Goal: Task Accomplishment & Management: Manage account settings

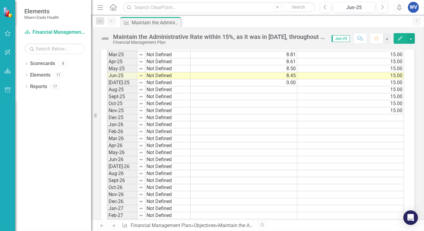
scroll to position [639, 0]
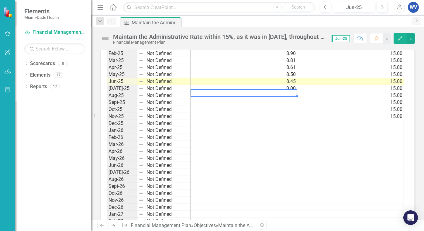
click at [285, 95] on td at bounding box center [244, 95] width 107 height 7
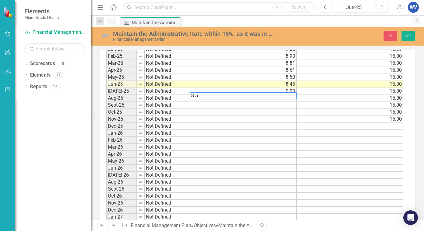
scroll to position [641, 0]
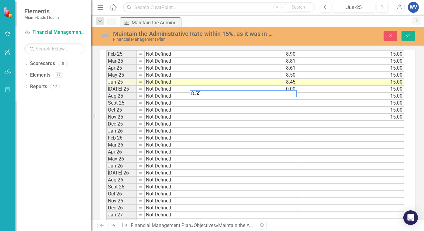
type textarea "8.55"
click at [315, 102] on td "15.00" at bounding box center [350, 103] width 107 height 7
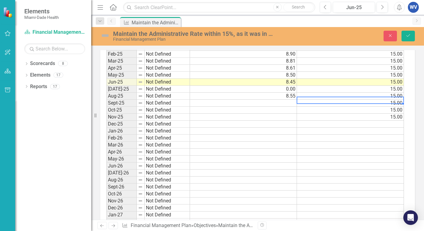
click at [286, 95] on td "8.55" at bounding box center [243, 96] width 107 height 7
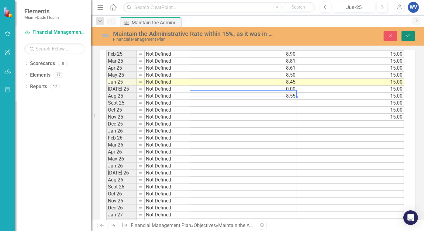
click at [409, 35] on icon "submit" at bounding box center [409, 35] width 4 height 2
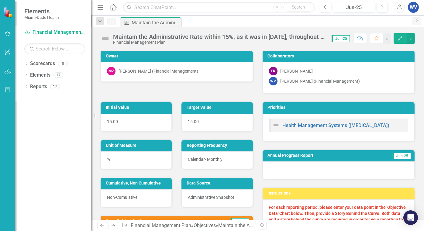
scroll to position [30, 0]
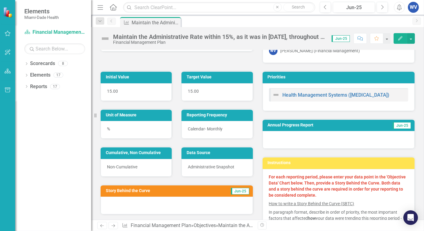
click at [238, 190] on span "Jun-25" at bounding box center [240, 191] width 18 height 7
click at [122, 194] on td "Story Behind the Curve" at bounding box center [156, 191] width 101 height 9
click at [134, 189] on h3 "Story Behind the Curve" at bounding box center [156, 191] width 101 height 5
click at [277, 131] on div at bounding box center [339, 140] width 152 height 18
click at [240, 191] on span "Jun-25" at bounding box center [240, 191] width 18 height 7
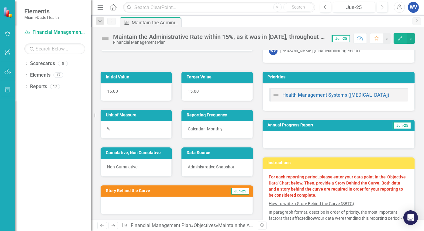
click at [403, 34] on button "Edit" at bounding box center [400, 38] width 13 height 11
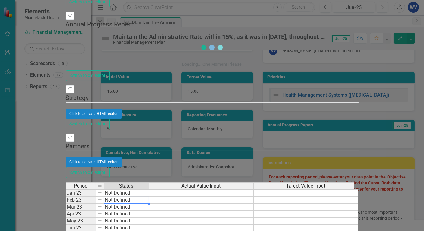
click at [149, 197] on td "Not Defined" at bounding box center [126, 200] width 45 height 7
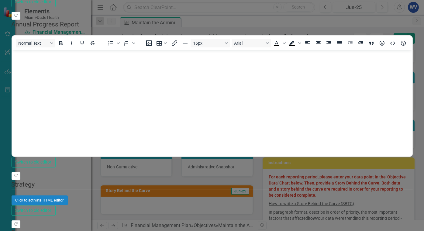
scroll to position [0, 0]
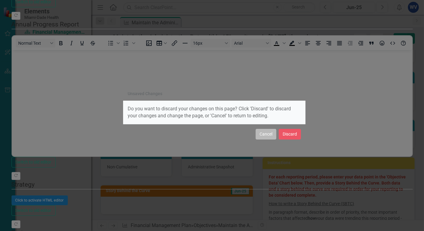
click at [266, 136] on button "Cancel" at bounding box center [266, 134] width 21 height 11
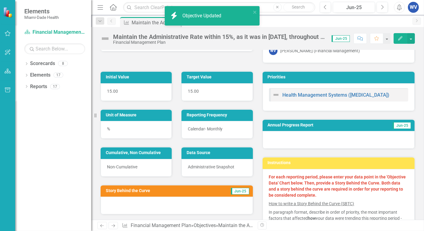
click at [183, 197] on div at bounding box center [177, 206] width 152 height 18
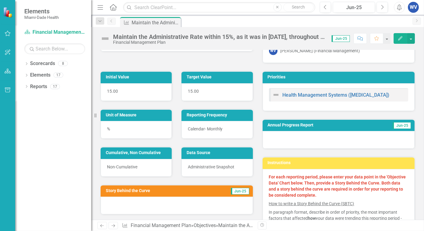
click at [238, 191] on span "Jun-25" at bounding box center [240, 191] width 18 height 7
click at [346, 38] on span "Jun-25" at bounding box center [341, 38] width 18 height 7
click at [387, 38] on button "button" at bounding box center [387, 38] width 8 height 11
click at [360, 38] on icon "Comment" at bounding box center [360, 38] width 5 height 4
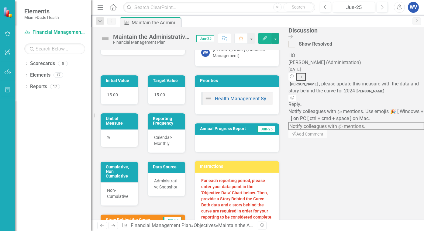
click at [293, 37] on icon "Close Discussion Bar" at bounding box center [291, 36] width 4 height 5
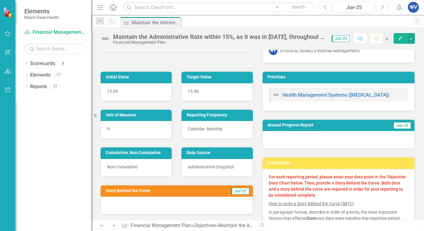
click at [347, 37] on span "Jun-25" at bounding box center [341, 38] width 18 height 7
click at [409, 38] on button "button" at bounding box center [411, 38] width 8 height 11
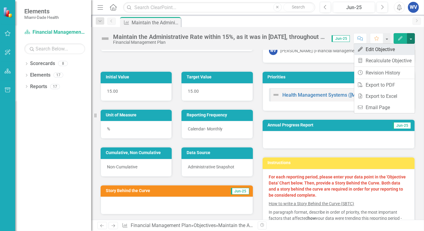
click at [383, 49] on link "Edit Edit Objective" at bounding box center [384, 49] width 61 height 11
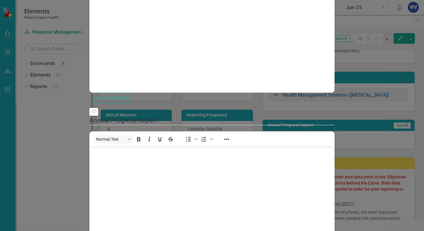
scroll to position [30, 0]
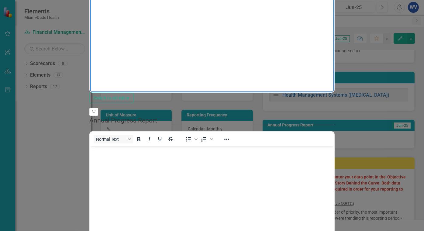
click at [127, 2] on body "Rich Text Area. Press ALT-0 for help." at bounding box center [212, 31] width 245 height 91
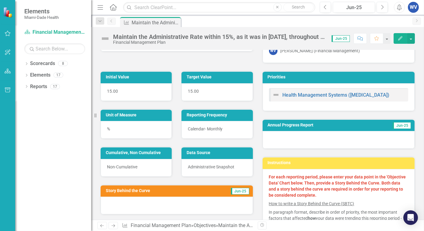
click at [172, 208] on div at bounding box center [177, 206] width 152 height 18
click at [235, 188] on span "Jun-25" at bounding box center [240, 191] width 18 height 7
click at [238, 190] on span "Jun-25" at bounding box center [240, 191] width 18 height 7
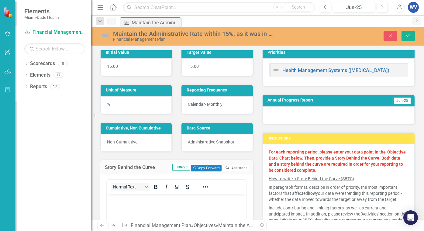
scroll to position [91, 0]
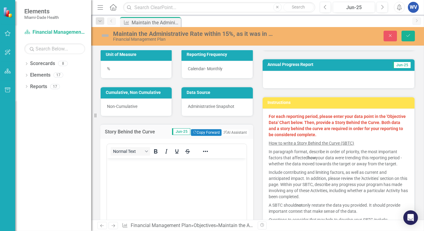
click at [133, 172] on body "Rich Text Area. Press ALT-0 for help." at bounding box center [177, 203] width 140 height 91
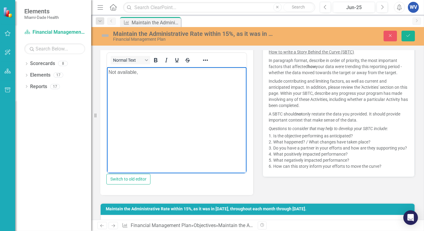
scroll to position [30, 0]
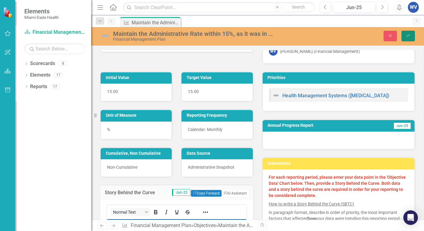
click at [408, 37] on icon "Save" at bounding box center [408, 35] width 5 height 4
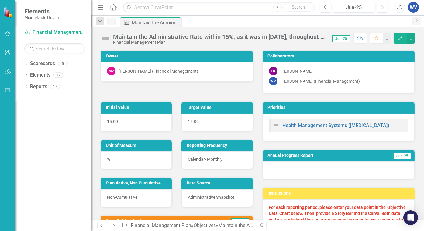
scroll to position [122, 0]
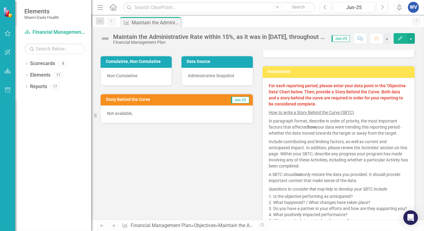
click at [399, 38] on icon "Edit" at bounding box center [400, 38] width 5 height 4
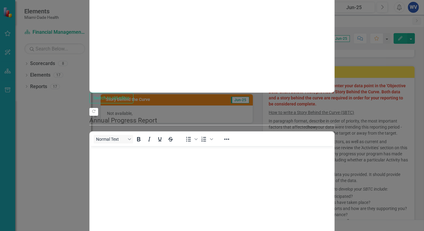
scroll to position [18, 0]
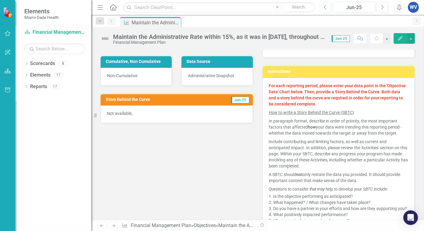
click at [341, 39] on span "Jun-25" at bounding box center [341, 38] width 18 height 7
click at [362, 39] on icon "Comment" at bounding box center [360, 38] width 5 height 4
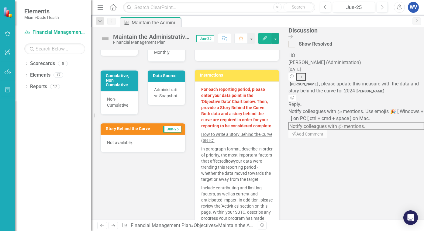
scroll to position [126, 0]
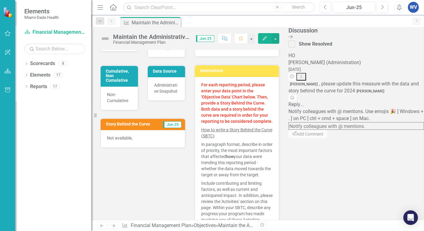
click at [171, 147] on div "Initial Value 15.00 Target Value 15.00 Unit of Measure % Reporting Frequency Ca…" at bounding box center [190, 167] width 188 height 393
click at [214, 39] on span "Jun-25" at bounding box center [205, 38] width 18 height 7
drag, startPoint x: 246, startPoint y: 39, endPoint x: 249, endPoint y: 36, distance: 3.4
click at [214, 36] on span "Jun-25" at bounding box center [205, 38] width 18 height 7
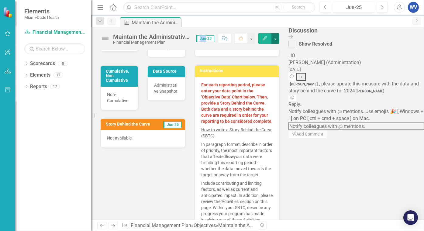
click at [280, 38] on button "button" at bounding box center [276, 38] width 8 height 11
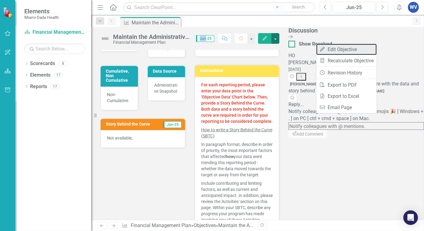
click at [346, 50] on link "Edit Edit Objective" at bounding box center [346, 49] width 61 height 11
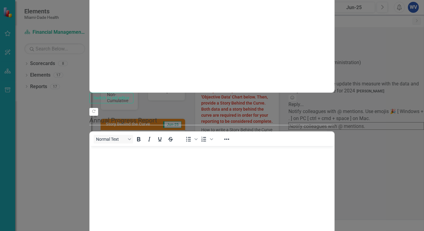
scroll to position [170, 0]
drag, startPoint x: 417, startPoint y: 7, endPoint x: 412, endPoint y: 8, distance: 5.0
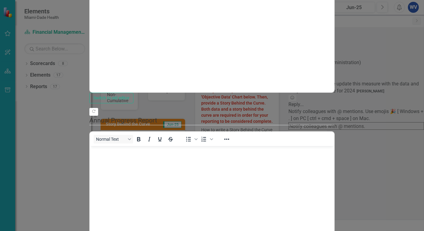
click at [126, 141] on div "Initial Value 15.00 Target Value 15.00 Unit of Measure % Reporting Frequency Ca…" at bounding box center [190, 167] width 188 height 393
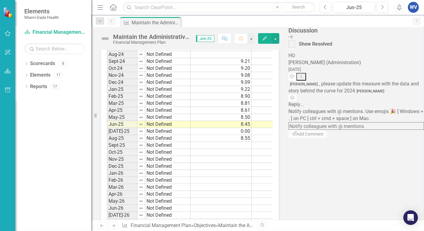
scroll to position [704, 0]
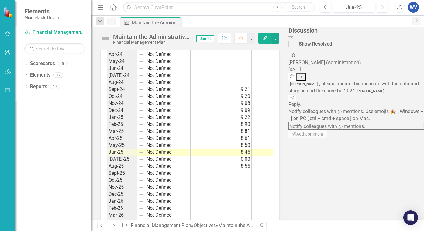
click at [120, 156] on td "[DATE]-25" at bounding box center [122, 159] width 30 height 7
click at [120, 163] on td "Aug-25" at bounding box center [122, 166] width 30 height 7
click at [238, 163] on td "8.55" at bounding box center [221, 166] width 61 height 7
click at [280, 39] on button "button" at bounding box center [276, 38] width 8 height 11
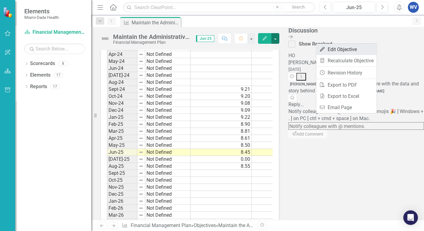
click at [329, 47] on link "Edit Edit Objective" at bounding box center [346, 49] width 61 height 11
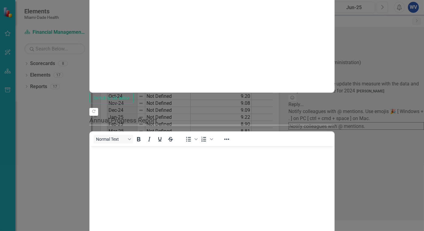
scroll to position [0, 0]
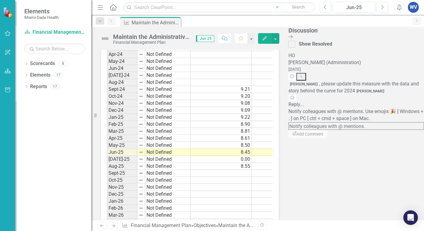
click at [114, 156] on td "[DATE]-25" at bounding box center [122, 159] width 30 height 7
click at [118, 163] on td "Aug-25" at bounding box center [122, 166] width 30 height 7
click at [231, 163] on td "8.55" at bounding box center [221, 166] width 61 height 7
click at [109, 156] on td "[DATE]-25" at bounding box center [122, 159] width 30 height 7
click at [114, 163] on td "Aug-25" at bounding box center [122, 166] width 30 height 7
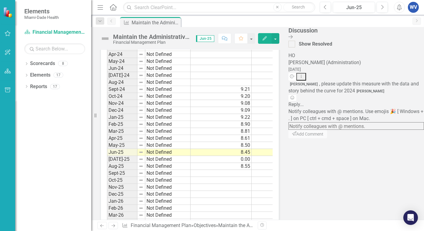
click at [267, 38] on icon "button" at bounding box center [265, 38] width 4 height 4
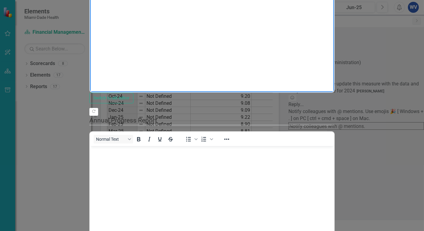
click at [109, 19] on body "Not available," at bounding box center [212, 31] width 245 height 91
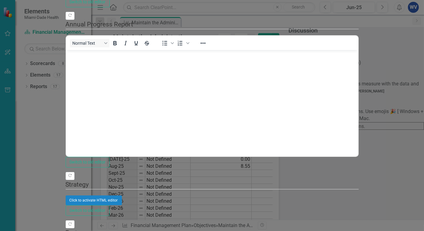
scroll to position [91, 0]
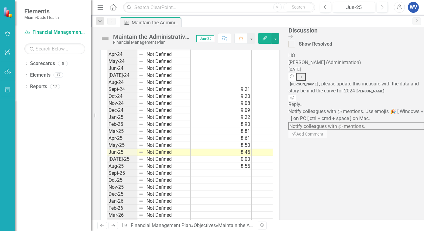
click at [215, 35] on div "Jun-25" at bounding box center [204, 38] width 22 height 7
click at [214, 37] on span "Jun-25" at bounding box center [205, 38] width 18 height 7
click at [280, 38] on button "button" at bounding box center [276, 38] width 8 height 11
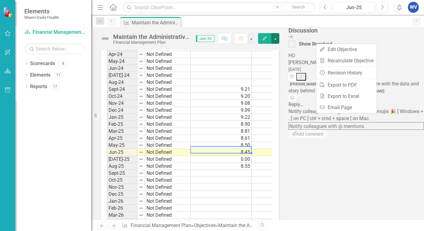
click at [193, 149] on td "8.45" at bounding box center [221, 152] width 61 height 7
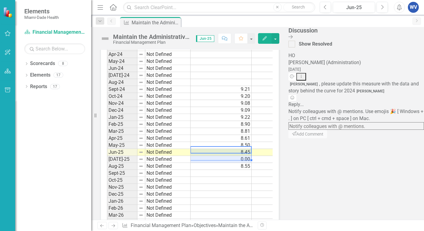
drag, startPoint x: 193, startPoint y: 80, endPoint x: 192, endPoint y: 87, distance: 7.7
click at [192, 87] on tbody "Jan-23 Not Defined Feb-23 Not Defined Mar-23 Not Defined Apr-23 Not Defined May…" at bounding box center [210, 156] width 206 height 420
click at [209, 156] on td "0.00" at bounding box center [221, 159] width 61 height 7
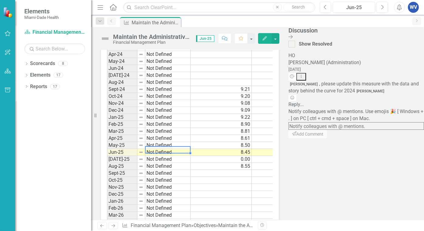
click at [170, 149] on td "Not Defined" at bounding box center [167, 152] width 45 height 7
click at [128, 149] on td "Jun-25" at bounding box center [122, 152] width 30 height 7
click at [121, 156] on td "[DATE]-25" at bounding box center [122, 159] width 30 height 7
click at [214, 38] on span "Jun-25" at bounding box center [205, 38] width 18 height 7
click at [107, 92] on div "Period Status Jan-23 Not Defined Feb-23 Not Defined Mar-23 Not Defined Apr-23 N…" at bounding box center [107, 152] width 0 height 427
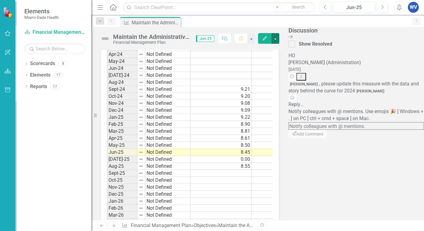
click at [280, 40] on button "button" at bounding box center [276, 38] width 8 height 11
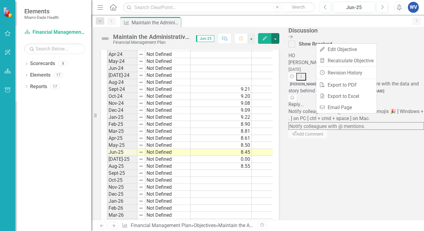
click at [272, 38] on button "Edit" at bounding box center [264, 38] width 13 height 11
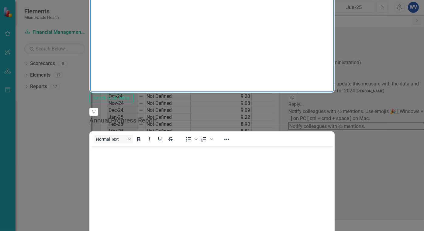
click at [175, 31] on body "Not available," at bounding box center [212, 31] width 245 height 91
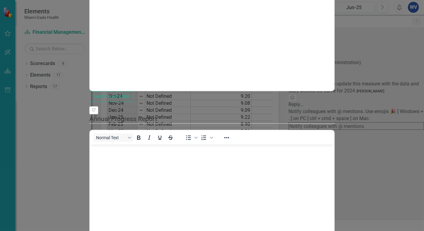
click at [231, 15] on body "Not available," at bounding box center [212, 29] width 245 height 91
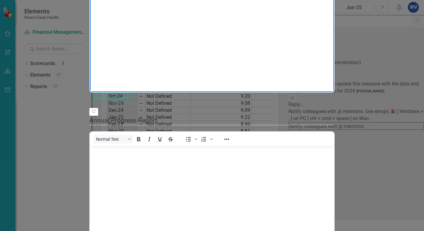
drag, startPoint x: 124, startPoint y: -6, endPoint x: 51, endPoint y: -5, distance: 73.6
click at [90, 0] on html "Not available," at bounding box center [212, 31] width 245 height 91
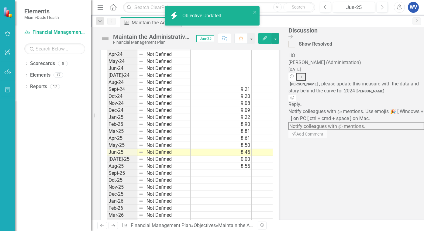
click at [243, 156] on td "0.00" at bounding box center [221, 159] width 61 height 7
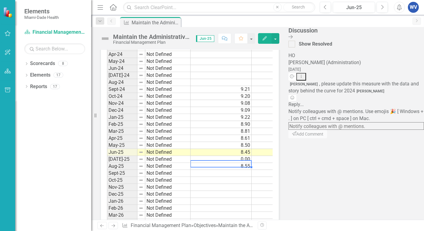
click at [242, 163] on td "8.55" at bounding box center [221, 166] width 61 height 7
click at [149, 163] on td "Not Defined" at bounding box center [167, 166] width 45 height 7
click at [121, 163] on td "Aug-25" at bounding box center [122, 166] width 30 height 7
click at [141, 164] on img at bounding box center [141, 166] width 5 height 5
click at [214, 39] on span "Jun-25" at bounding box center [205, 38] width 18 height 7
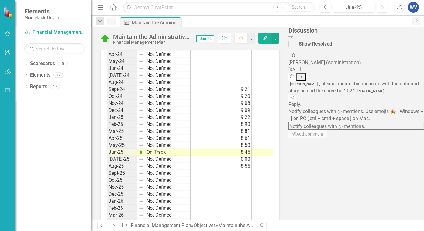
click at [272, 39] on button "Edit" at bounding box center [264, 38] width 13 height 11
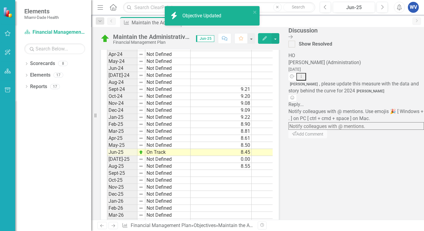
click at [241, 191] on td at bounding box center [221, 194] width 61 height 7
click at [117, 156] on td "[DATE]-25" at bounding box center [122, 159] width 30 height 7
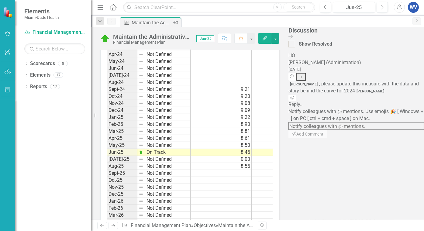
click at [145, 24] on div "Maintain the Administrative Rate within 15%, as it was in [DATE], throughout ea…" at bounding box center [152, 23] width 40 height 8
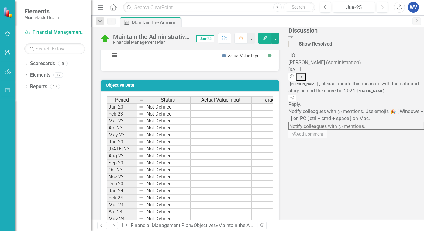
scroll to position [400, 0]
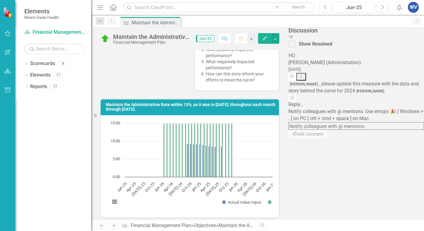
click at [37, 14] on span "Elements" at bounding box center [41, 11] width 34 height 7
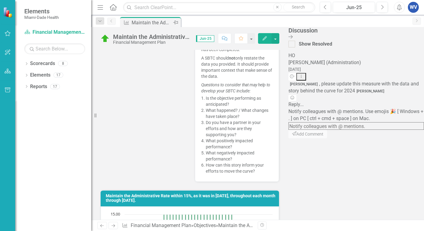
click at [136, 19] on div "Maintain the Administrative Rate within 15%, as it was in [DATE], throughout ea…" at bounding box center [152, 23] width 40 height 8
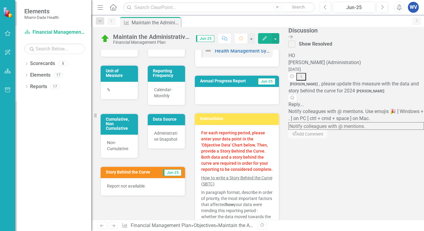
scroll to position [152, 0]
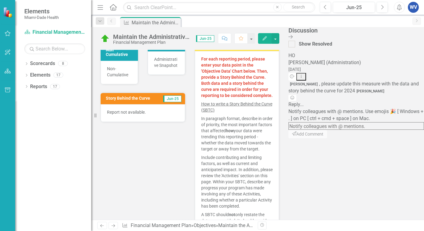
click at [182, 96] on span "Jun-25" at bounding box center [172, 99] width 18 height 7
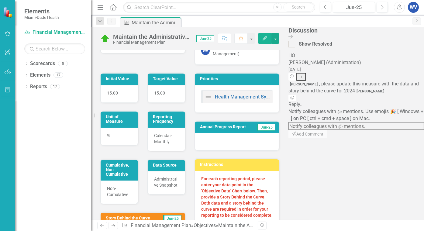
scroll to position [30, 0]
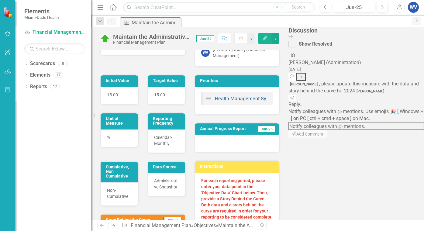
click at [214, 38] on span "Jun-25" at bounding box center [205, 38] width 18 height 7
click at [228, 39] on icon "Comment" at bounding box center [224, 38] width 5 height 4
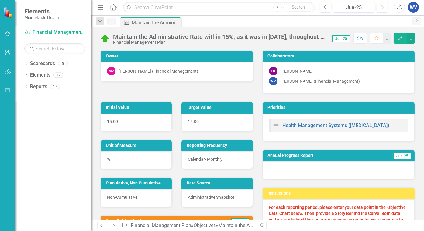
scroll to position [30, 0]
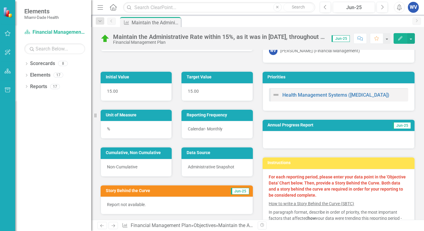
click at [239, 188] on span "Jun-25" at bounding box center [240, 191] width 18 height 7
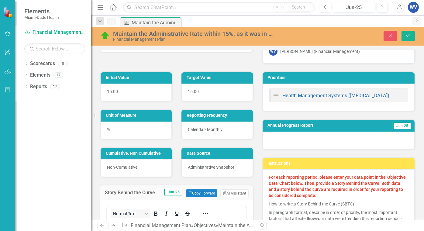
scroll to position [0, 0]
click at [396, 124] on span "Jun-25" at bounding box center [402, 126] width 18 height 7
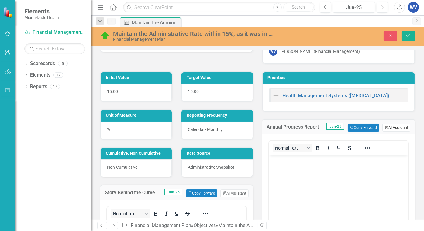
click at [395, 124] on button "ClearPoint AI AI Assistant" at bounding box center [397, 128] width 28 height 8
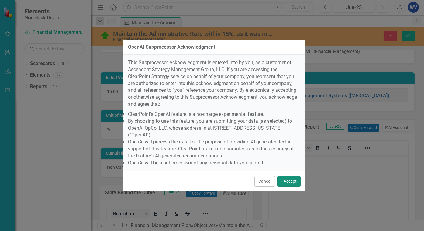
click at [287, 176] on button "I Accept" at bounding box center [289, 181] width 23 height 11
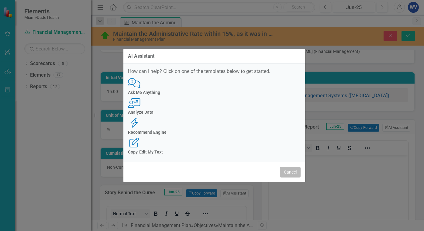
click at [288, 167] on button "Cancel" at bounding box center [290, 172] width 21 height 11
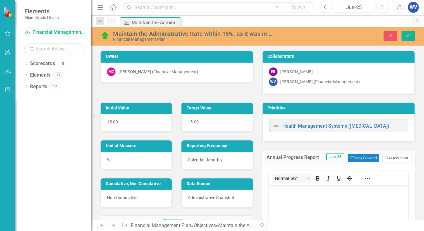
click at [42, 29] on div "Scorecard Financial Management Plan" at bounding box center [54, 32] width 61 height 10
click at [42, 30] on link "Scorecard Financial Management Plan" at bounding box center [54, 32] width 61 height 7
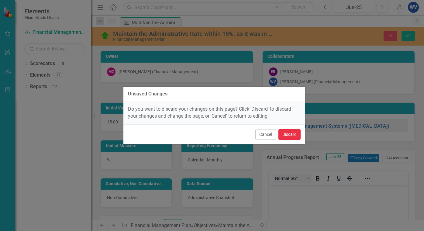
click at [286, 136] on button "Discard" at bounding box center [290, 134] width 22 height 11
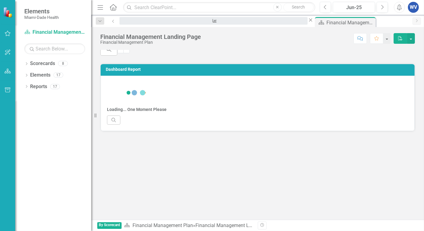
click at [161, 23] on div "Maintain the Administrative Rate within 15%, as it was in [DATE], throughout ea…" at bounding box center [213, 27] width 177 height 8
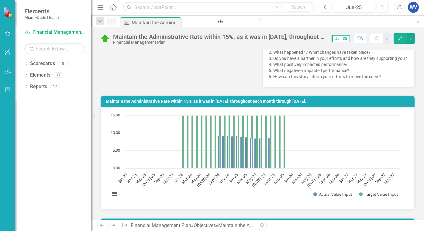
scroll to position [152, 0]
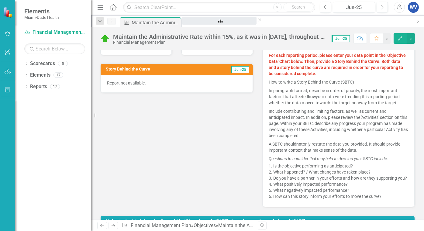
click at [197, 24] on div "Financial Management Landing Page" at bounding box center [220, 27] width 64 height 8
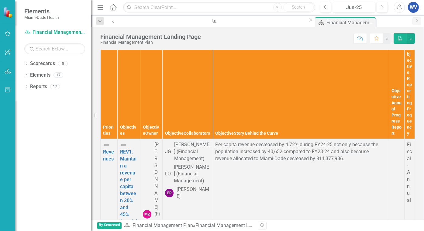
scroll to position [4482, 0]
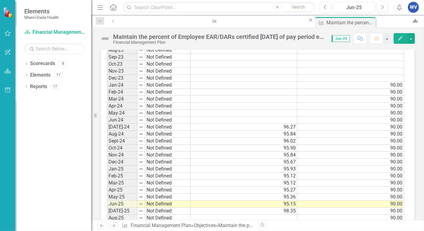
scroll to position [548, 0]
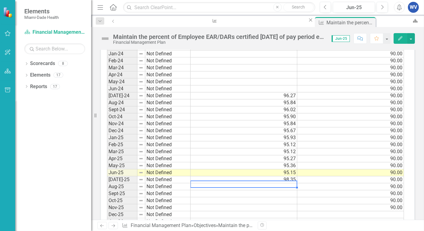
click at [270, 187] on td at bounding box center [244, 186] width 107 height 7
click at [342, 41] on span "Jun-25" at bounding box center [341, 38] width 18 height 7
click at [342, 38] on span "Jun-25" at bounding box center [341, 38] width 18 height 7
click at [328, 36] on div "Maintain the percent of Employee EAR/DARs certified within 1 day of pay period …" at bounding box center [221, 38] width 216 height 11
click at [324, 37] on div "Maintain the percent of Employee EAR/DARs certified [DATE] of pay period end da…" at bounding box center [219, 36] width 213 height 7
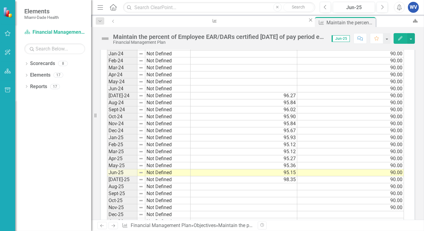
click at [348, 39] on span "Jun-25" at bounding box center [341, 38] width 18 height 7
click at [358, 37] on button "Comment" at bounding box center [360, 38] width 13 height 11
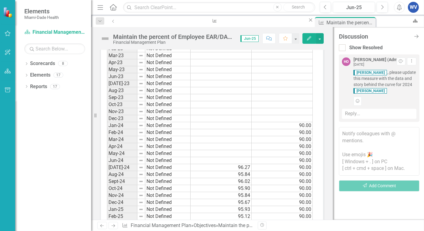
scroll to position [613, 0]
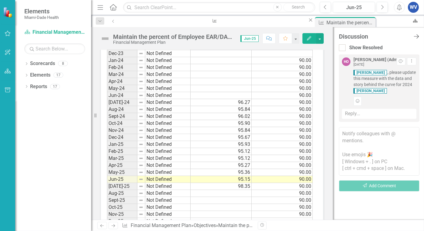
click at [416, 37] on icon "Close Discussion Bar" at bounding box center [417, 36] width 8 height 6
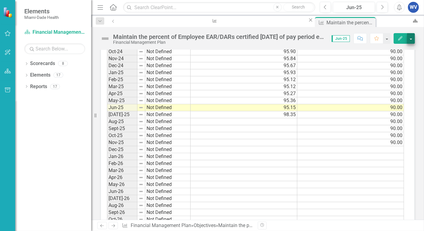
scroll to position [548, 0]
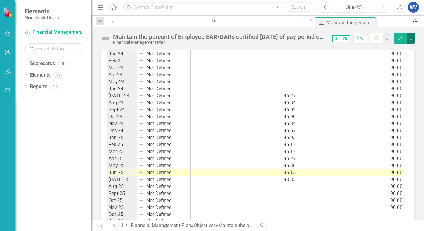
click at [412, 38] on button "button" at bounding box center [411, 38] width 8 height 11
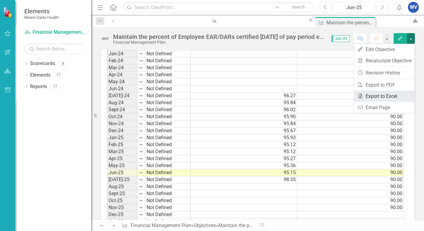
click at [386, 95] on link "Excel Export to Excel" at bounding box center [384, 96] width 61 height 11
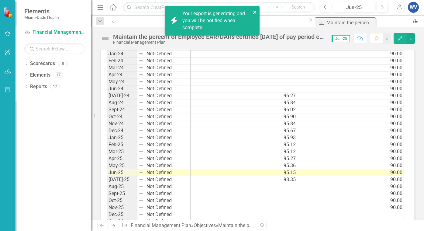
click at [256, 12] on icon "close" at bounding box center [254, 12] width 3 height 3
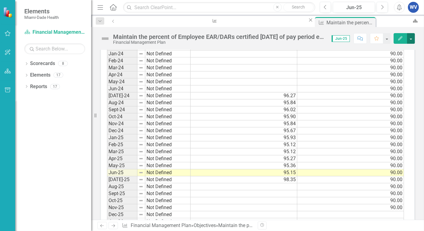
click at [412, 37] on button "button" at bounding box center [411, 38] width 8 height 11
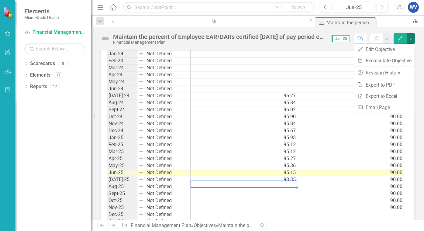
click at [289, 190] on td at bounding box center [244, 186] width 107 height 7
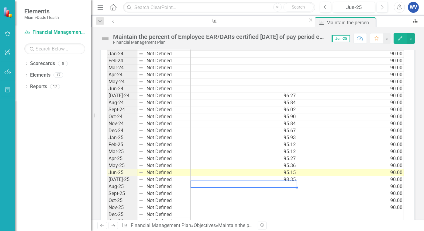
click at [287, 188] on td at bounding box center [244, 186] width 107 height 7
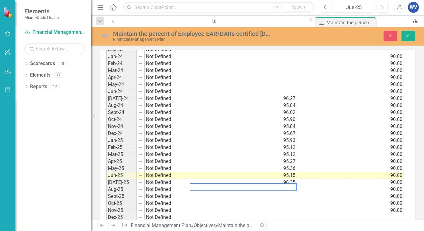
scroll to position [550, 0]
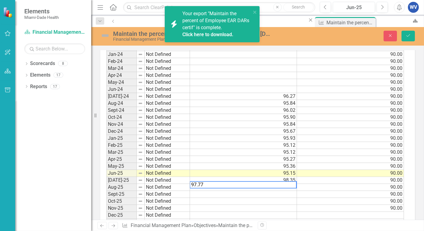
type textarea "97.77"
click at [291, 197] on td at bounding box center [243, 194] width 107 height 7
click at [291, 189] on td "97.77" at bounding box center [243, 187] width 107 height 7
click at [140, 188] on img at bounding box center [140, 187] width 5 height 5
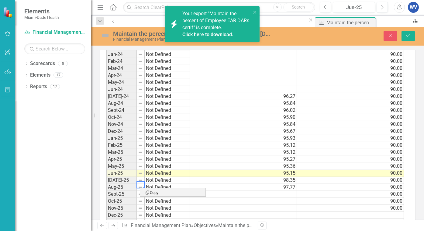
click at [138, 186] on img at bounding box center [140, 187] width 5 height 5
click at [204, 181] on td "98.35" at bounding box center [243, 180] width 107 height 7
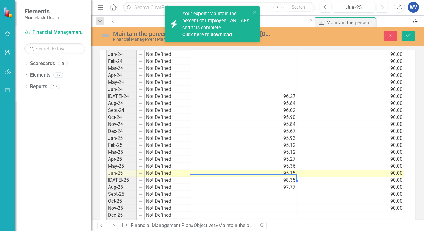
click at [230, 187] on td "97.77" at bounding box center [243, 187] width 107 height 7
click at [407, 36] on icon "Save" at bounding box center [408, 35] width 5 height 4
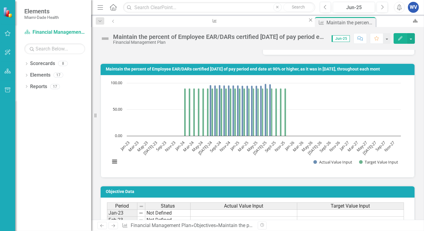
scroll to position [274, 0]
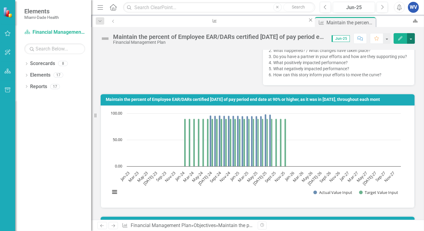
click at [407, 43] on button "button" at bounding box center [411, 38] width 8 height 11
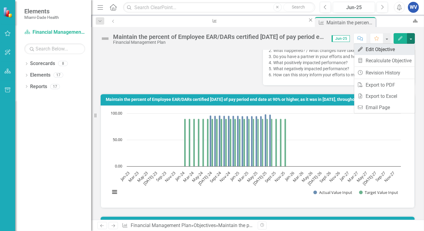
click at [368, 50] on link "Edit Edit Objective" at bounding box center [384, 49] width 61 height 11
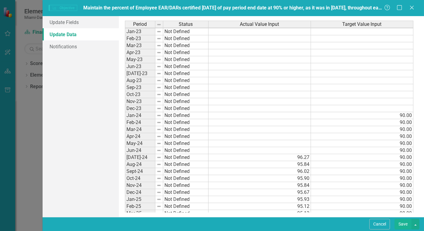
scroll to position [61, 0]
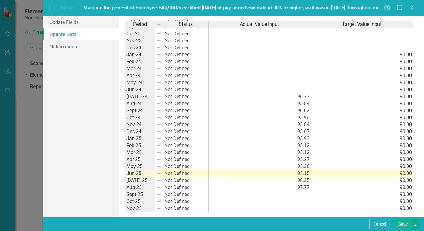
click at [143, 186] on tbody "Jan-23 Not Defined Feb-23 Not Defined Mar-23 Not Defined Apr-23 Not Defined May…" at bounding box center [167, 96] width 84 height 259
click at [161, 185] on img at bounding box center [159, 187] width 5 height 5
click at [143, 186] on td "Aug-25" at bounding box center [140, 187] width 30 height 7
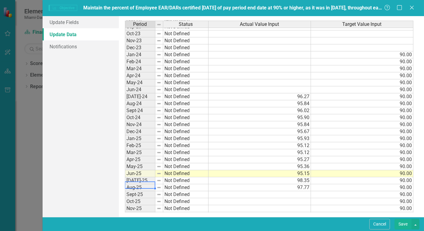
click at [402, 223] on button "Save" at bounding box center [403, 224] width 17 height 11
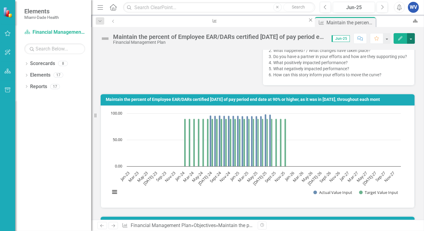
click at [409, 39] on button "button" at bounding box center [411, 38] width 8 height 11
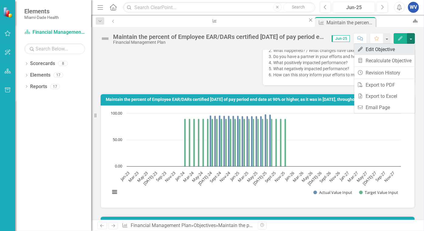
click at [377, 50] on link "Edit Edit Objective" at bounding box center [384, 49] width 61 height 11
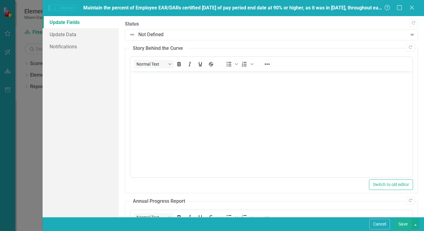
scroll to position [0, 0]
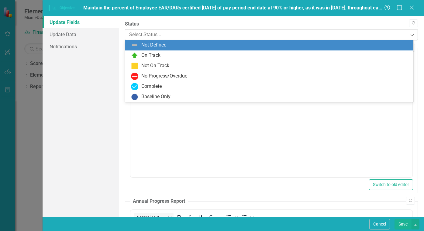
click at [175, 37] on div at bounding box center [266, 35] width 275 height 8
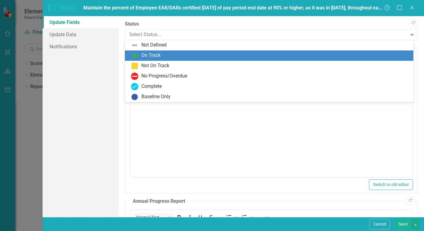
click at [157, 55] on div "On Track" at bounding box center [150, 55] width 19 height 7
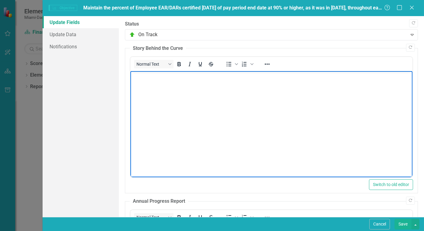
click at [156, 78] on p "Rich Text Area. Press ALT-0 for help." at bounding box center [271, 76] width 279 height 7
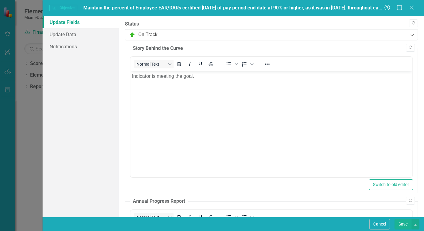
click at [405, 225] on button "Save" at bounding box center [403, 224] width 17 height 11
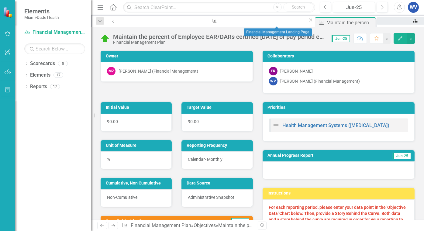
click at [383, 23] on div "Financial Management Landing Page" at bounding box center [415, 27] width 64 height 8
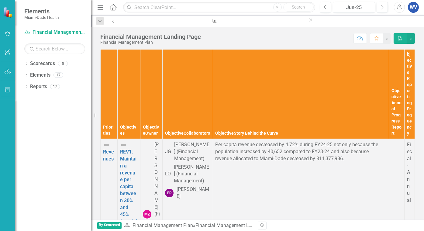
scroll to position [4417, 0]
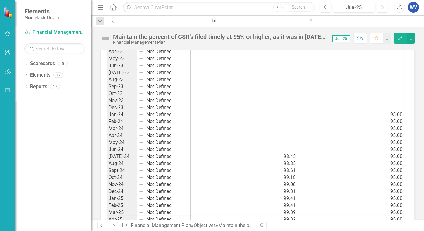
scroll to position [548, 0]
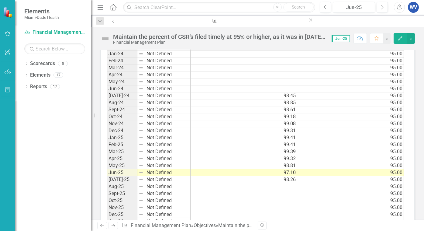
click at [284, 186] on td at bounding box center [244, 186] width 107 height 7
click at [292, 187] on td at bounding box center [244, 186] width 107 height 7
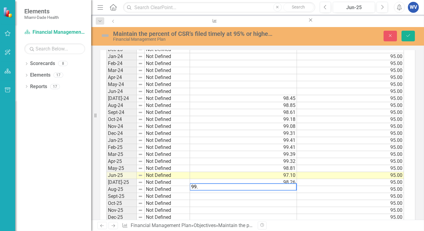
scroll to position [550, 0]
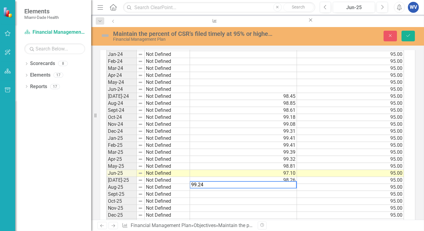
type textarea "99.24"
click at [293, 196] on td at bounding box center [243, 194] width 107 height 7
click at [106, 184] on div "Period Status Actual Value Input Target Value Input Jan-23 Not Defined Feb-23 N…" at bounding box center [106, 173] width 0 height 427
click at [404, 30] on div "Maintain the percent of CSR's filed timely at 95% or higher, as it was in July …" at bounding box center [257, 36] width 333 height 12
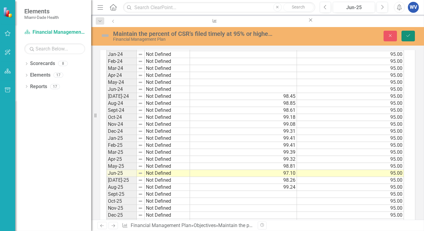
click at [408, 35] on icon "Save" at bounding box center [408, 35] width 5 height 4
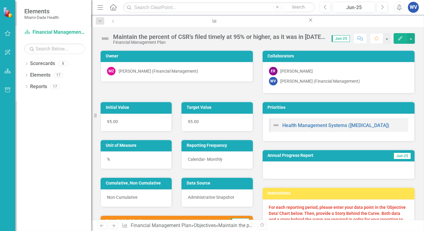
scroll to position [61, 0]
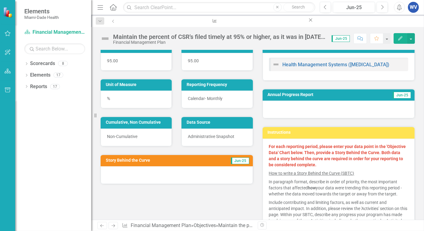
click at [238, 158] on span "Jun-25" at bounding box center [240, 161] width 18 height 7
drag, startPoint x: 157, startPoint y: 163, endPoint x: 148, endPoint y: 161, distance: 9.0
click at [157, 163] on td "Story Behind the Curve" at bounding box center [156, 161] width 101 height 9
drag, startPoint x: 148, startPoint y: 161, endPoint x: 193, endPoint y: 159, distance: 44.7
click at [148, 161] on td "Story Behind the Curve" at bounding box center [156, 161] width 101 height 9
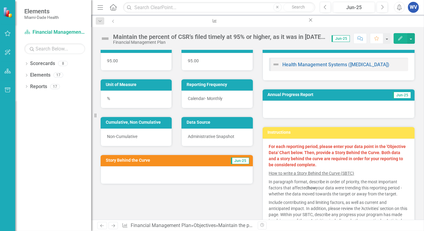
click at [244, 160] on span "Jun-25" at bounding box center [240, 161] width 18 height 7
click at [346, 37] on span "Jun-25" at bounding box center [341, 38] width 18 height 7
drag, startPoint x: 357, startPoint y: 37, endPoint x: 331, endPoint y: 40, distance: 25.7
click at [355, 38] on button "Comment" at bounding box center [360, 38] width 13 height 11
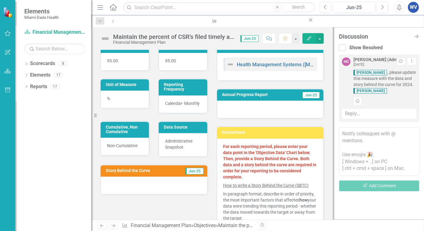
click at [308, 95] on span "Jun-25" at bounding box center [311, 95] width 18 height 7
click at [319, 37] on button "button" at bounding box center [320, 38] width 8 height 11
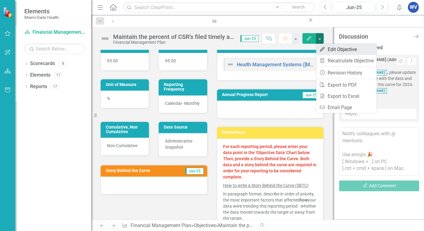
click at [350, 46] on link "Edit Edit Objective" at bounding box center [346, 49] width 61 height 11
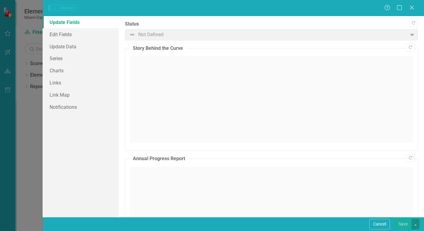
click at [154, 37] on span "Not Defined Expand" at bounding box center [271, 34] width 293 height 11
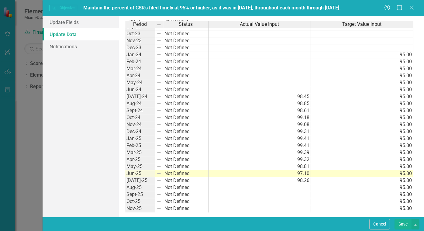
click at [134, 179] on tbody "Jan-23 Not Defined Feb-23 Not Defined Mar-23 Not Defined Apr-23 Not Defined May…" at bounding box center [167, 96] width 84 height 259
click at [133, 185] on td "Aug-25" at bounding box center [140, 187] width 30 height 7
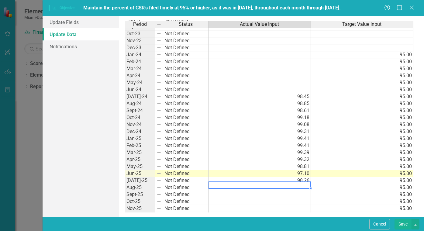
click at [268, 184] on td at bounding box center [260, 187] width 103 height 7
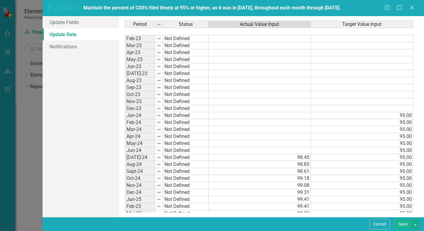
scroll to position [61, 0]
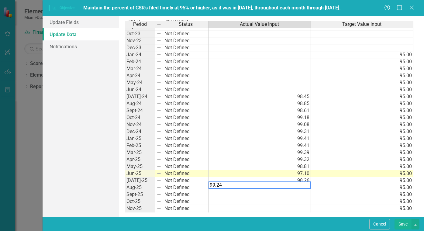
type textarea "99.24"
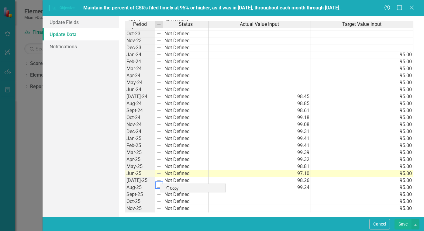
click at [296, 185] on td "99.24" at bounding box center [260, 187] width 103 height 7
click at [74, 36] on link "Update Data" at bounding box center [81, 34] width 76 height 12
click at [70, 45] on link "Notifications" at bounding box center [81, 46] width 76 height 12
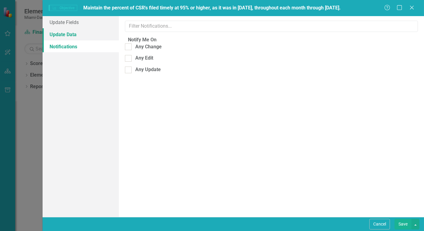
click at [68, 32] on link "Update Data" at bounding box center [81, 34] width 76 height 12
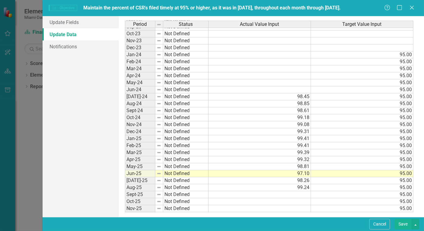
click at [301, 185] on td "99.24" at bounding box center [260, 187] width 103 height 7
click at [406, 223] on button "Save" at bounding box center [403, 224] width 17 height 11
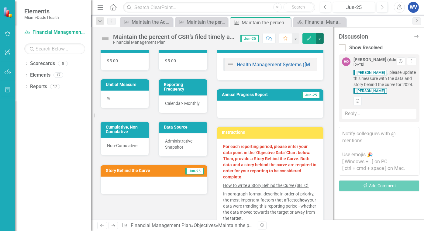
click at [320, 36] on button "button" at bounding box center [320, 38] width 8 height 11
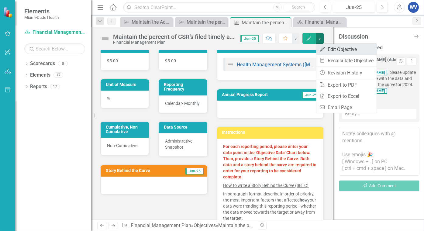
click at [331, 50] on link "Edit Edit Objective" at bounding box center [346, 49] width 61 height 11
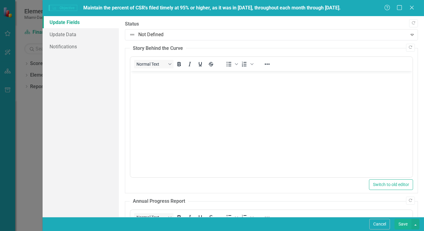
scroll to position [0, 0]
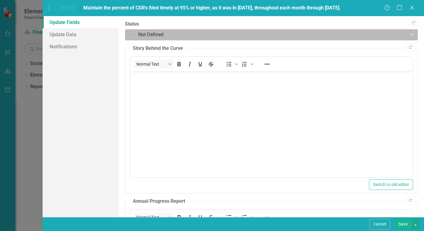
click at [183, 37] on div at bounding box center [266, 35] width 275 height 8
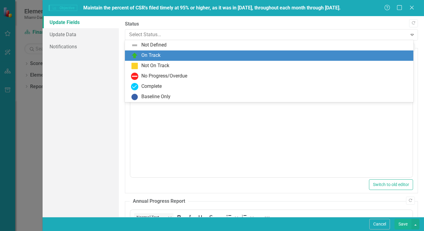
click at [153, 57] on div "On Track" at bounding box center [150, 55] width 19 height 7
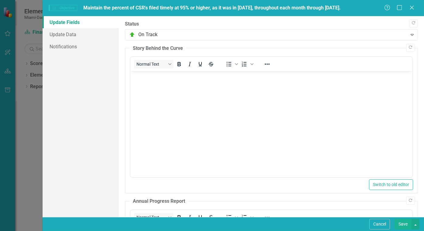
click at [155, 84] on body "Rich Text Area. Press ALT-0 for help." at bounding box center [271, 116] width 282 height 91
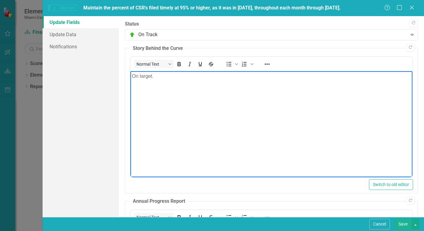
click at [405, 223] on button "Save" at bounding box center [403, 224] width 17 height 11
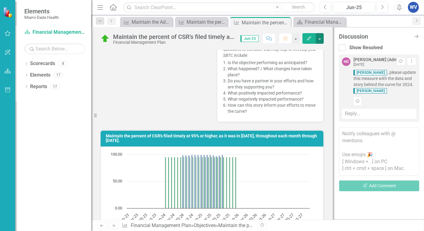
scroll to position [91, 0]
